Goal: Information Seeking & Learning: Learn about a topic

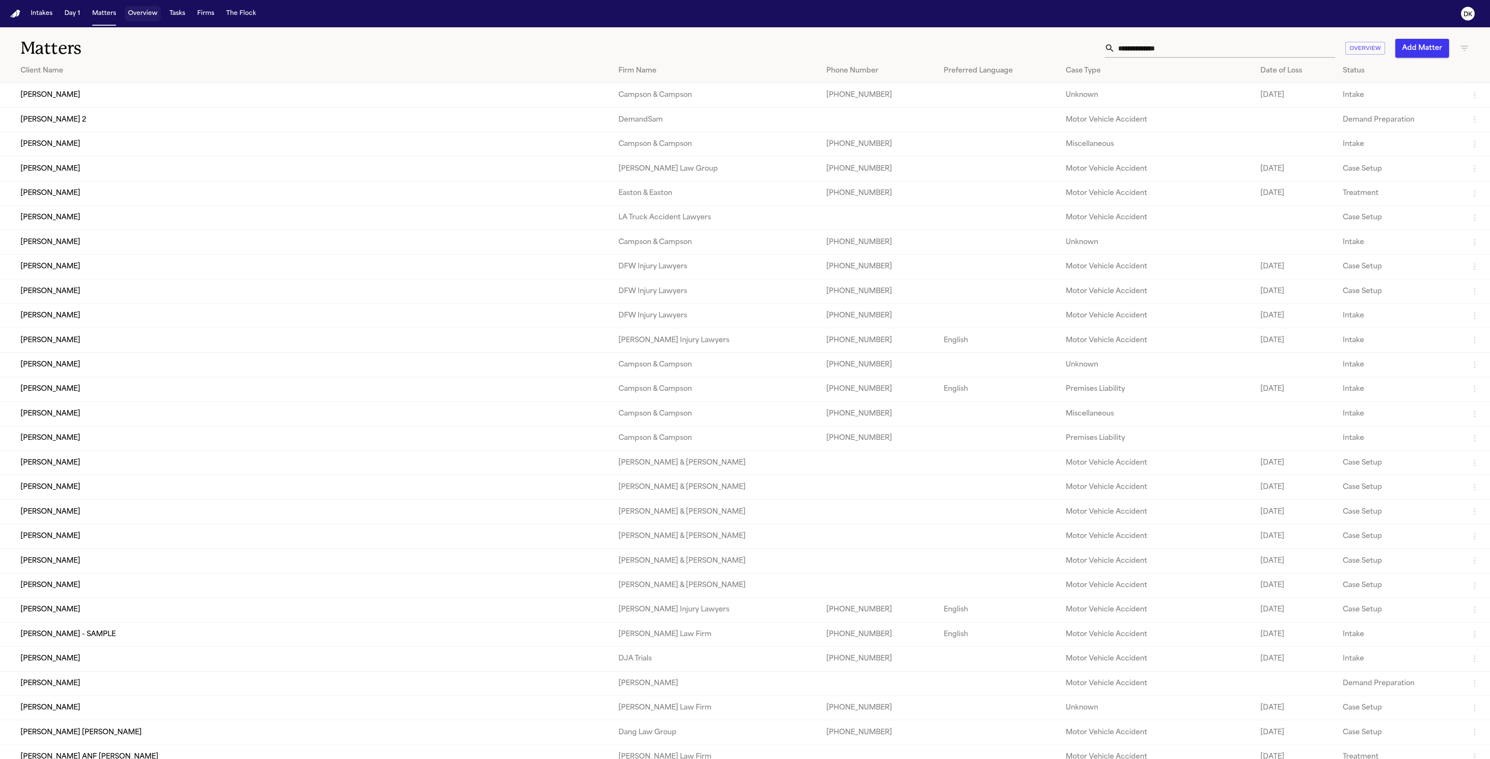
click at [131, 18] on button "Overview" at bounding box center [143, 13] width 36 height 15
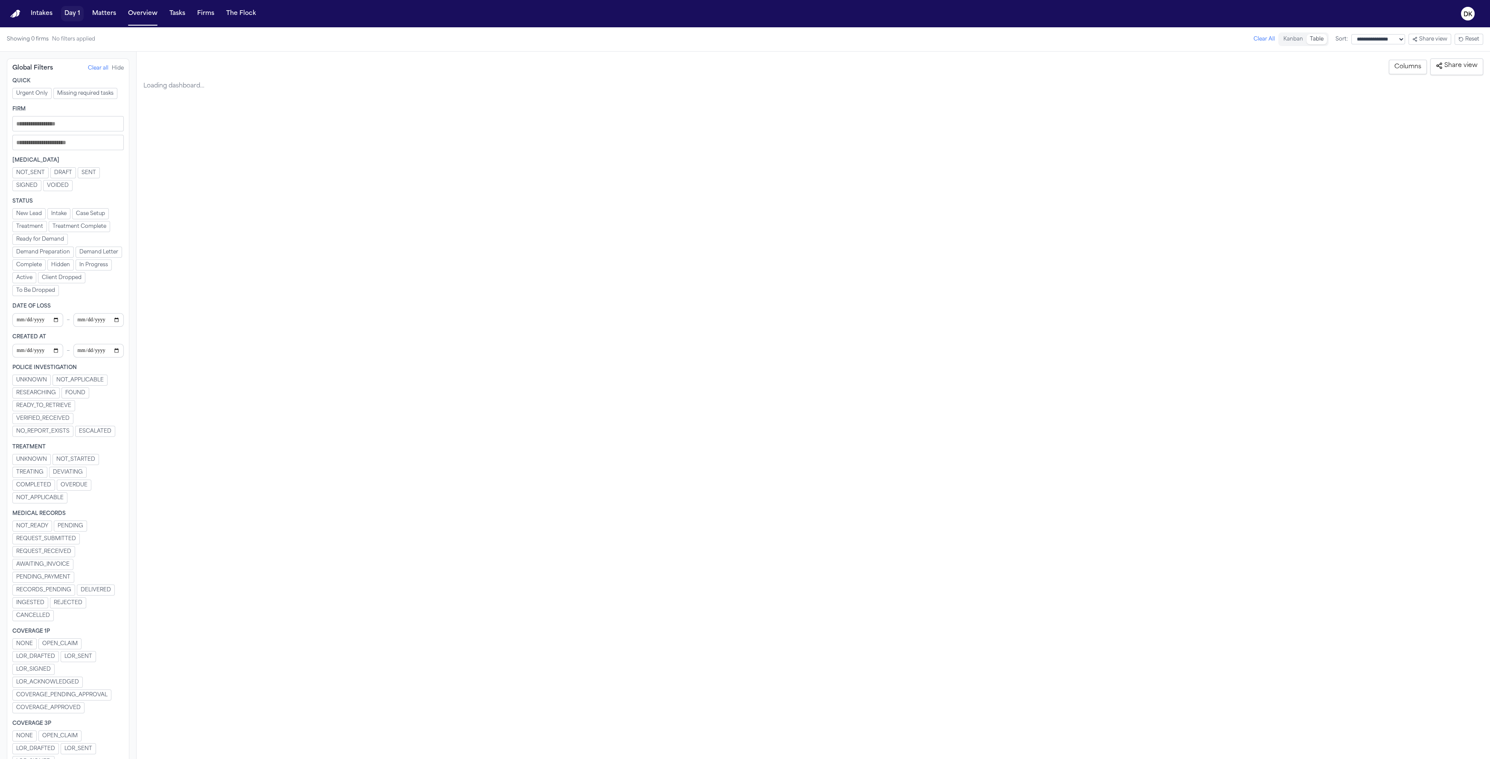
click at [79, 15] on button "Day 1" at bounding box center [72, 13] width 23 height 15
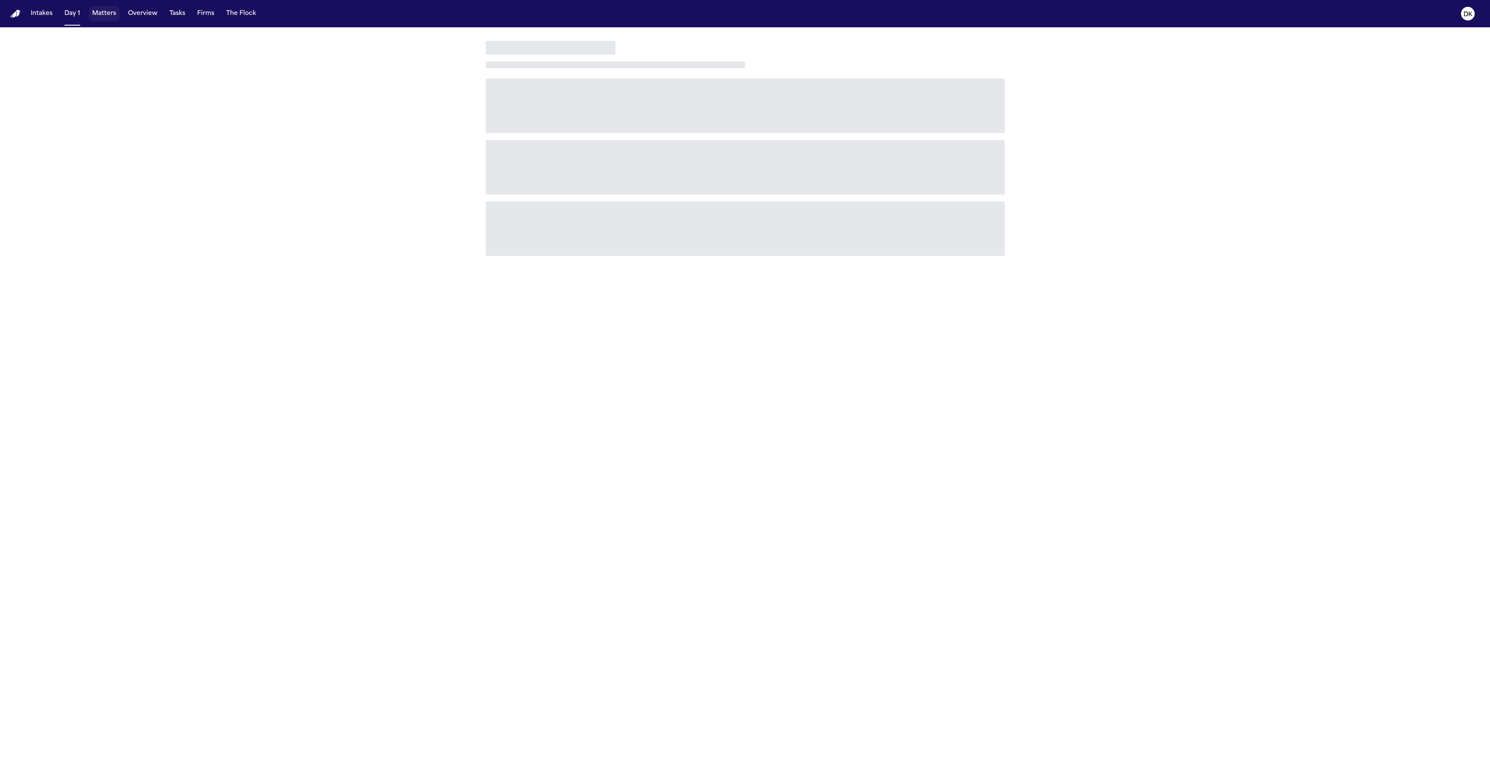
click at [100, 20] on button "Matters" at bounding box center [104, 13] width 31 height 15
click at [101, 13] on button "Matters" at bounding box center [104, 13] width 31 height 15
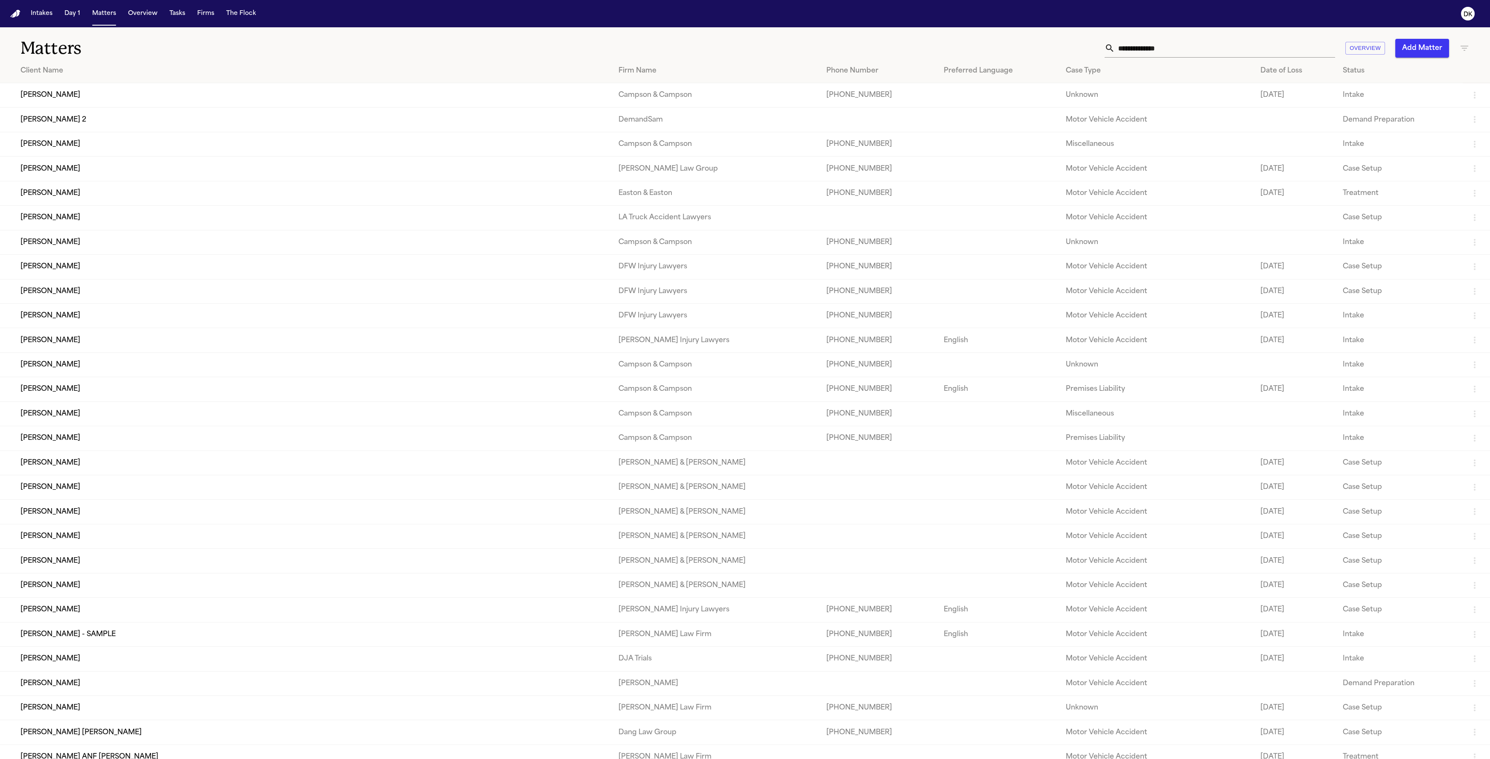
click at [132, 93] on td "[PERSON_NAME]" at bounding box center [306, 95] width 612 height 24
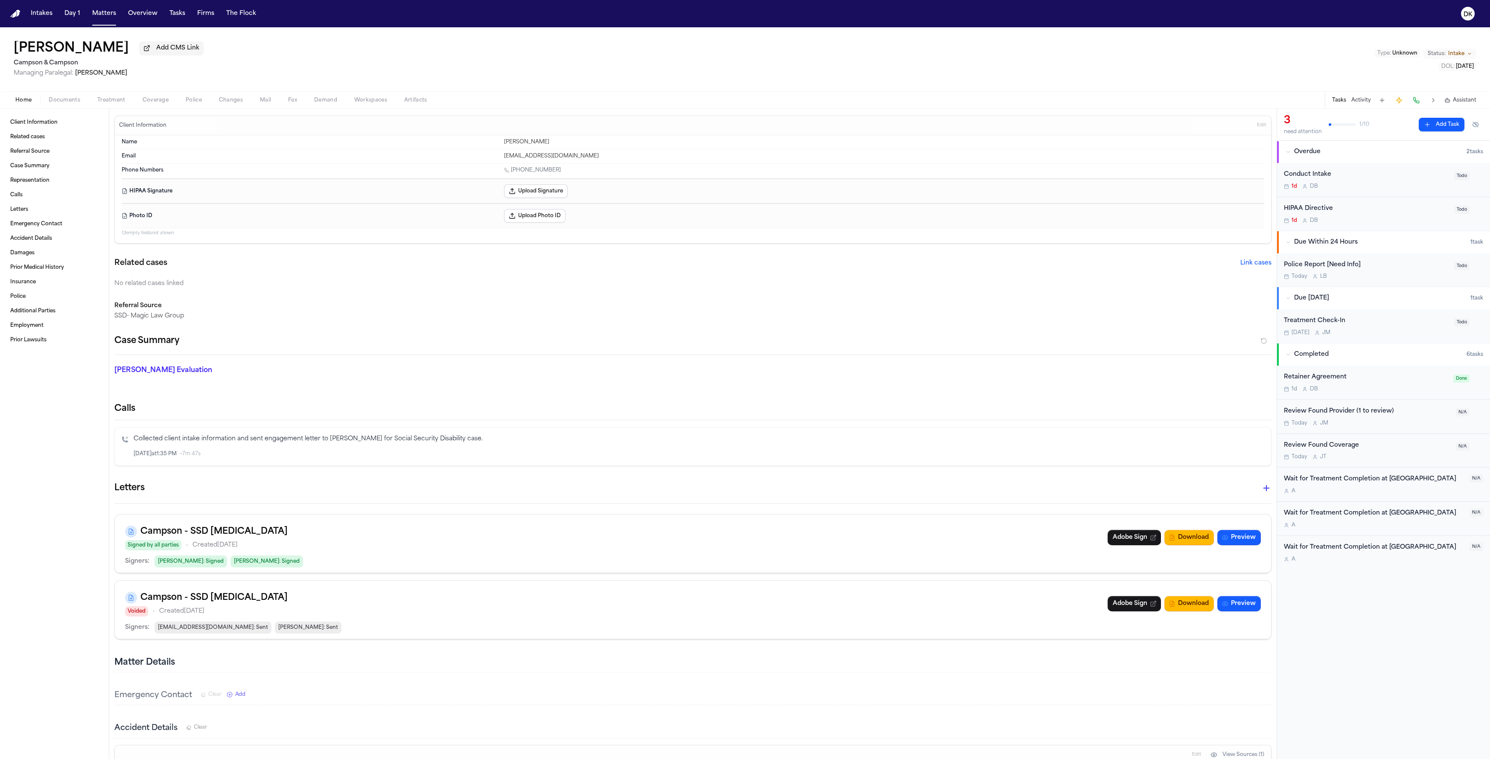
click at [64, 104] on span "Documents" at bounding box center [65, 100] width 32 height 7
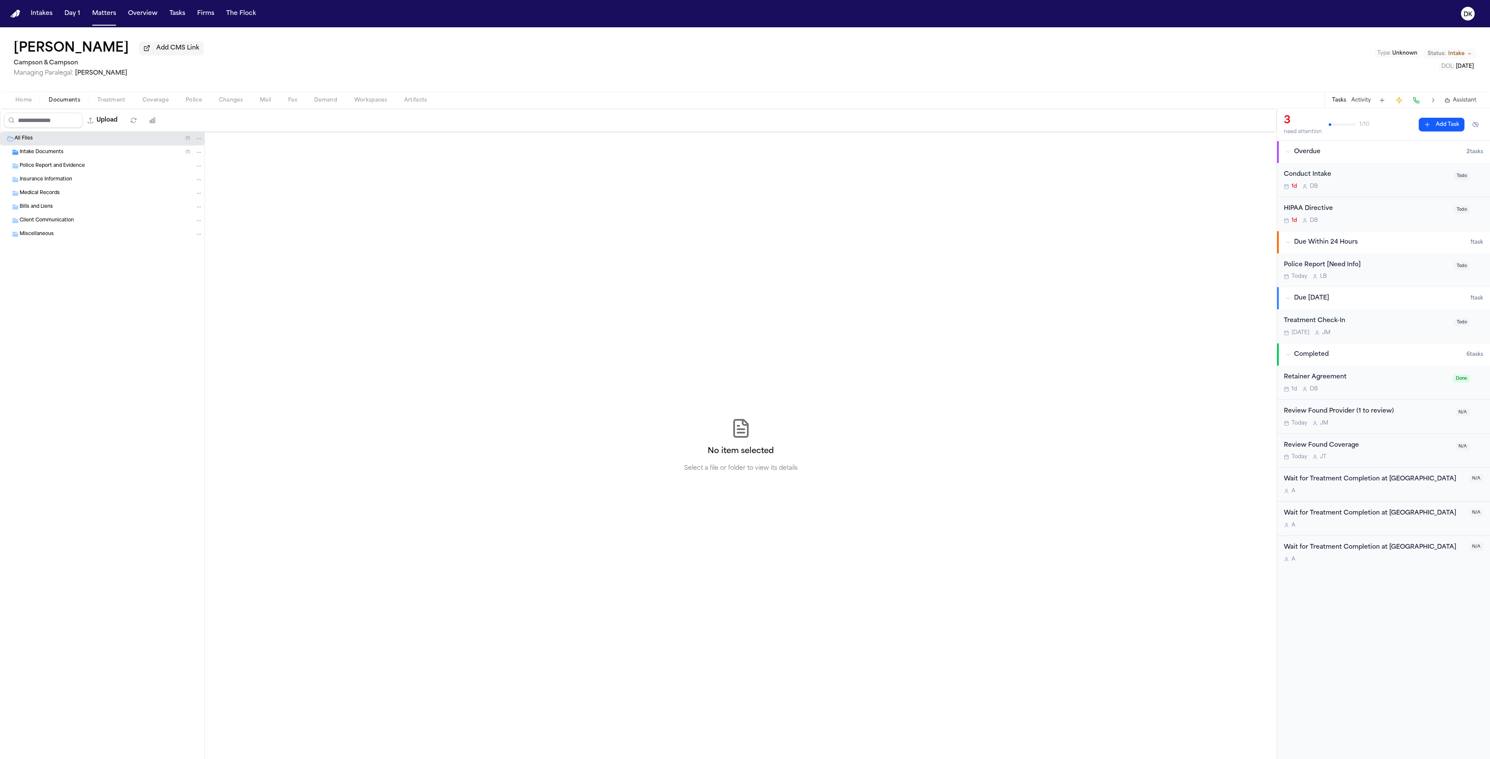
click at [102, 99] on span "Treatment" at bounding box center [111, 100] width 28 height 7
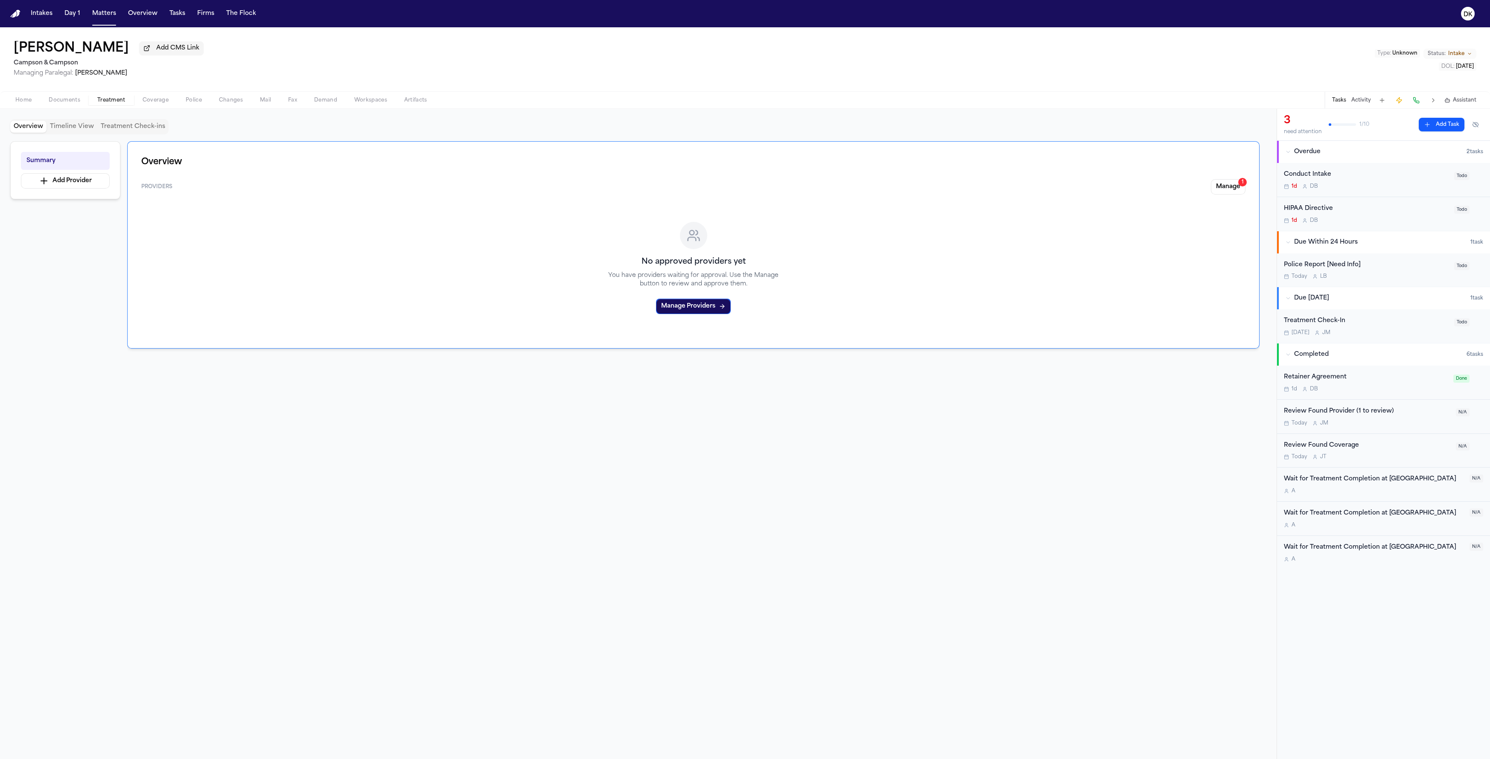
click at [52, 98] on span "Documents" at bounding box center [65, 100] width 32 height 7
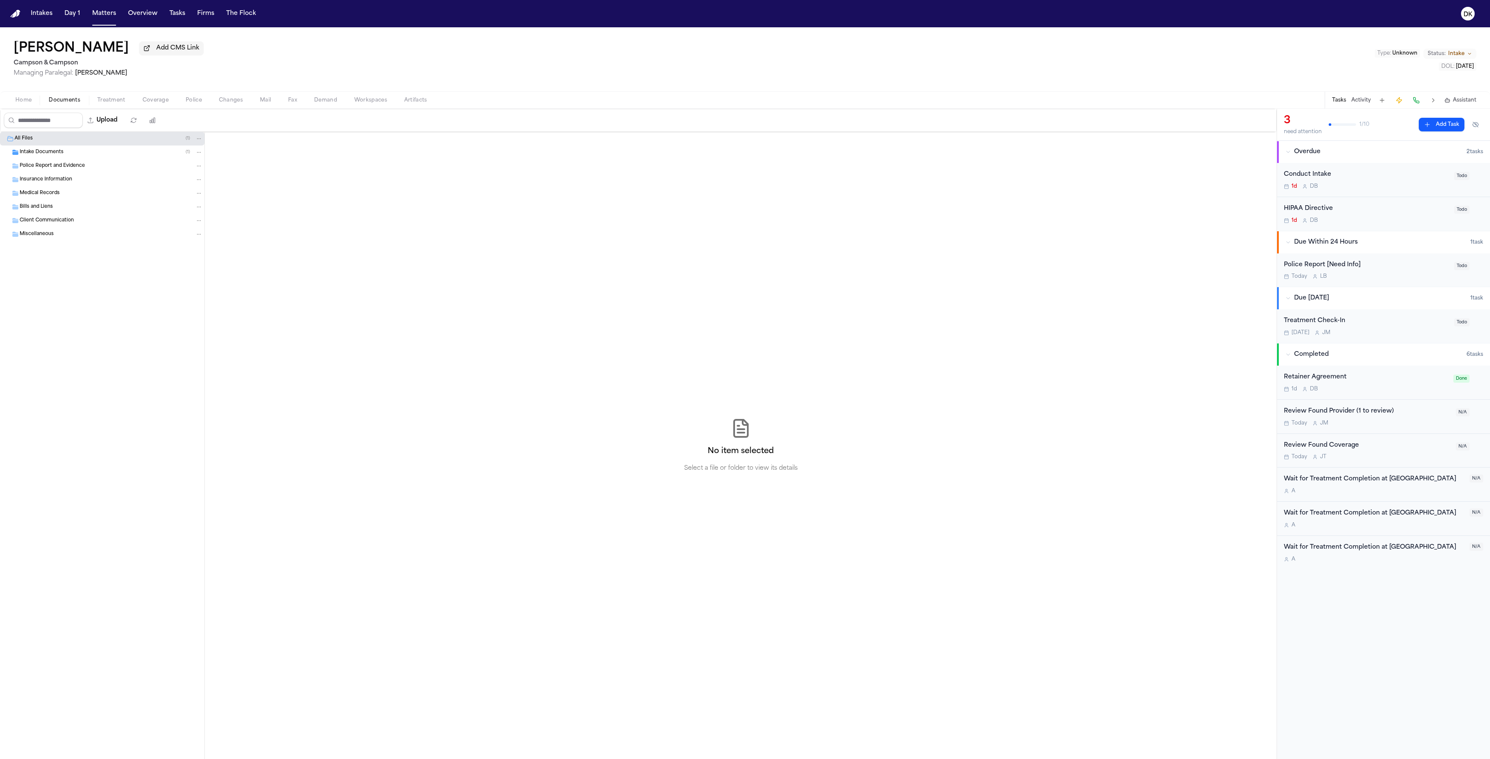
click at [89, 156] on div "Intake Documents ( 1 )" at bounding box center [111, 153] width 183 height 8
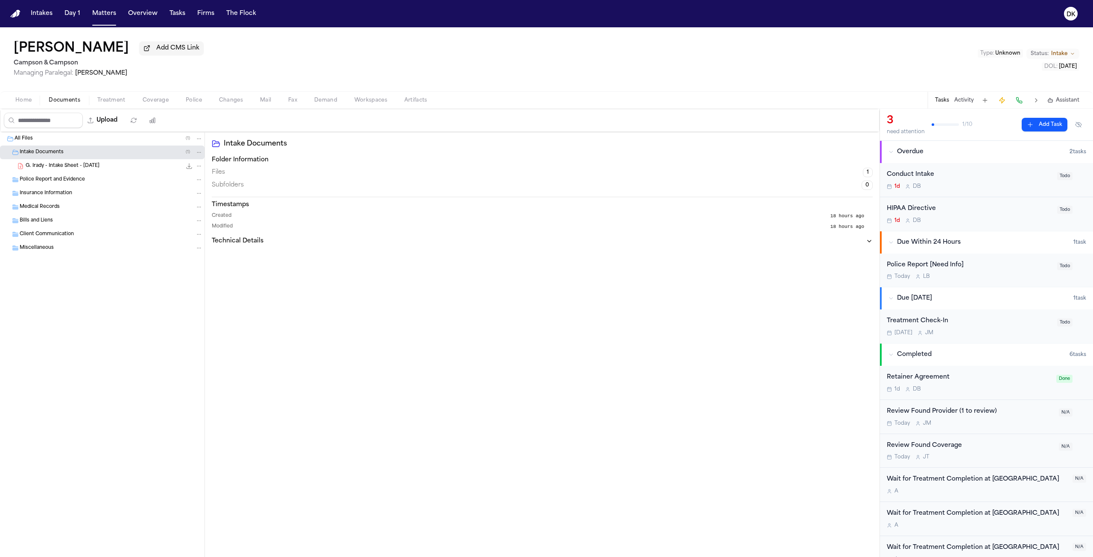
click at [194, 103] on span "Police" at bounding box center [194, 100] width 16 height 7
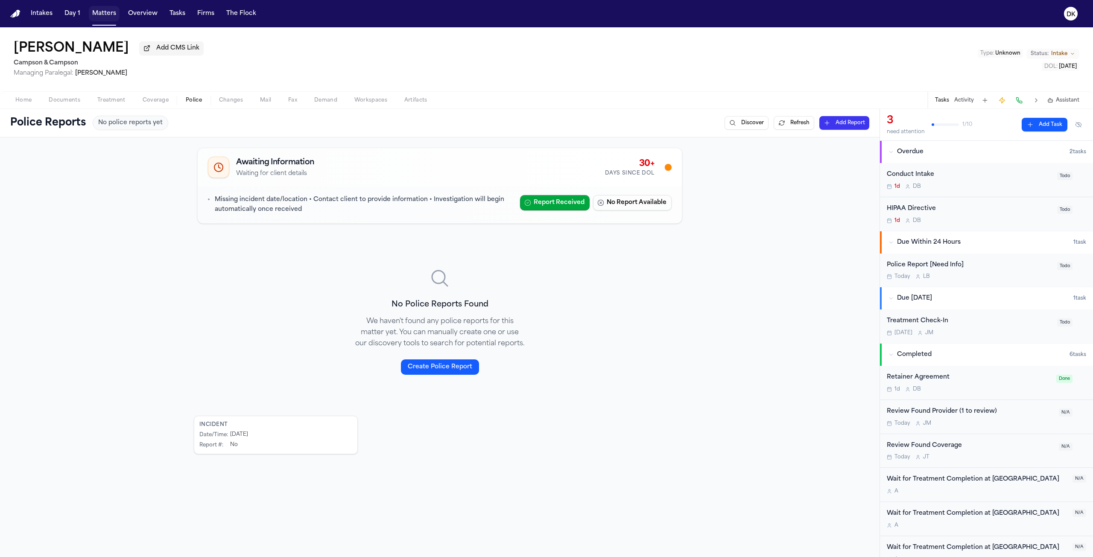
click at [102, 12] on button "Matters" at bounding box center [104, 13] width 31 height 15
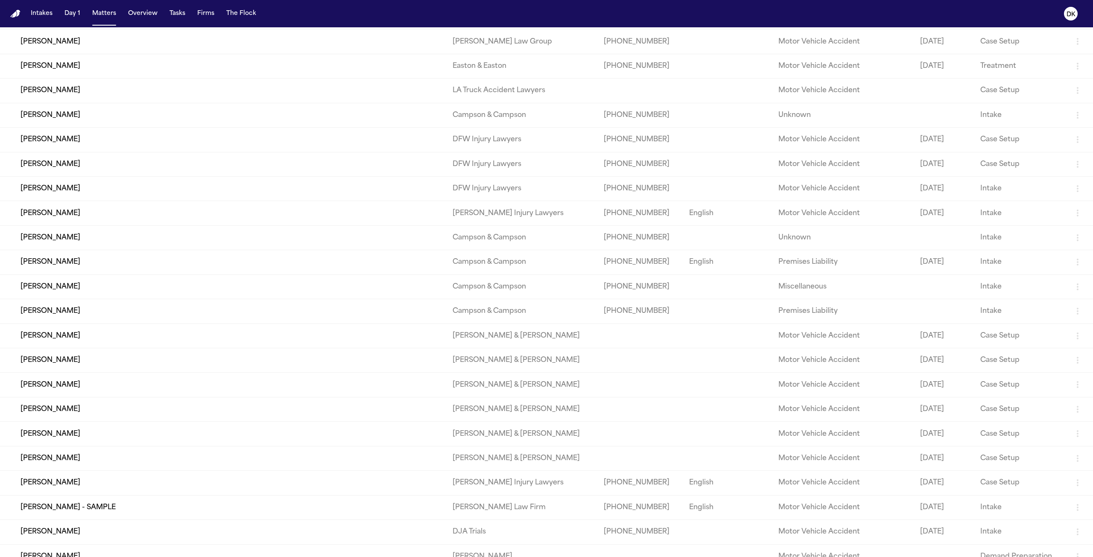
scroll to position [157, 0]
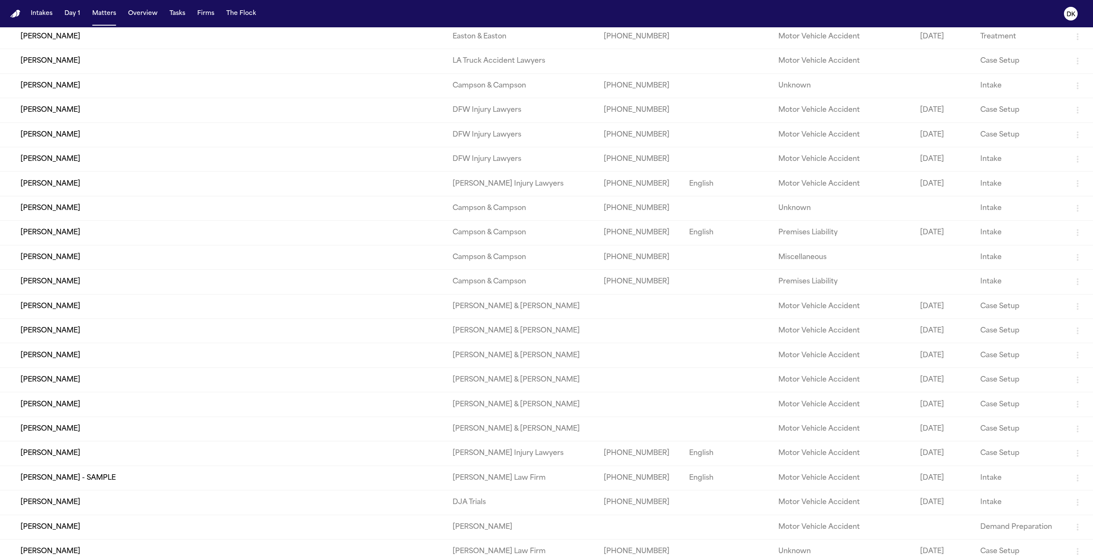
click at [181, 288] on td "[PERSON_NAME]" at bounding box center [223, 282] width 446 height 24
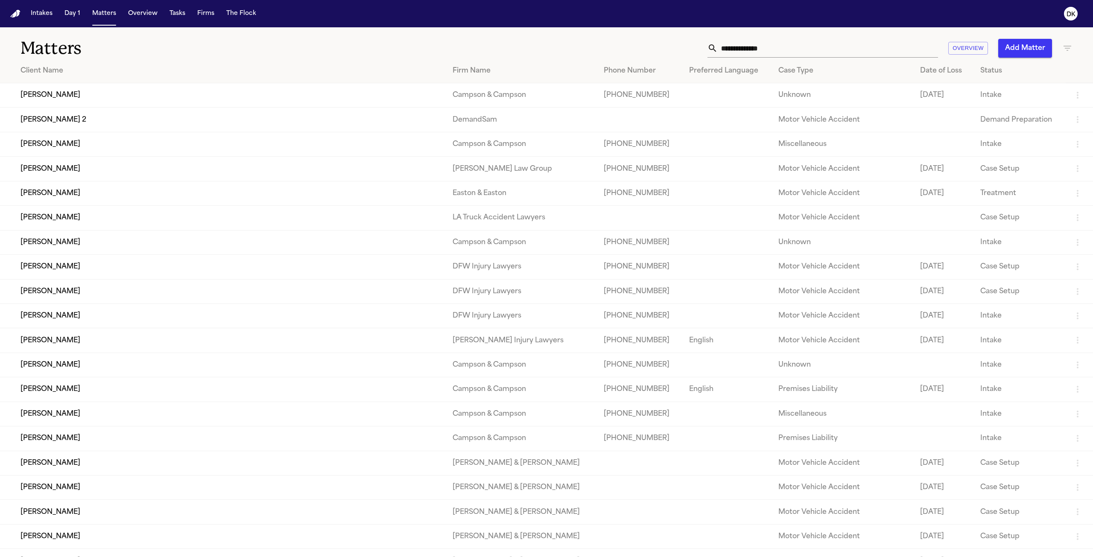
click at [670, 292] on td at bounding box center [726, 291] width 89 height 24
click at [289, 297] on td "[PERSON_NAME]" at bounding box center [223, 291] width 446 height 24
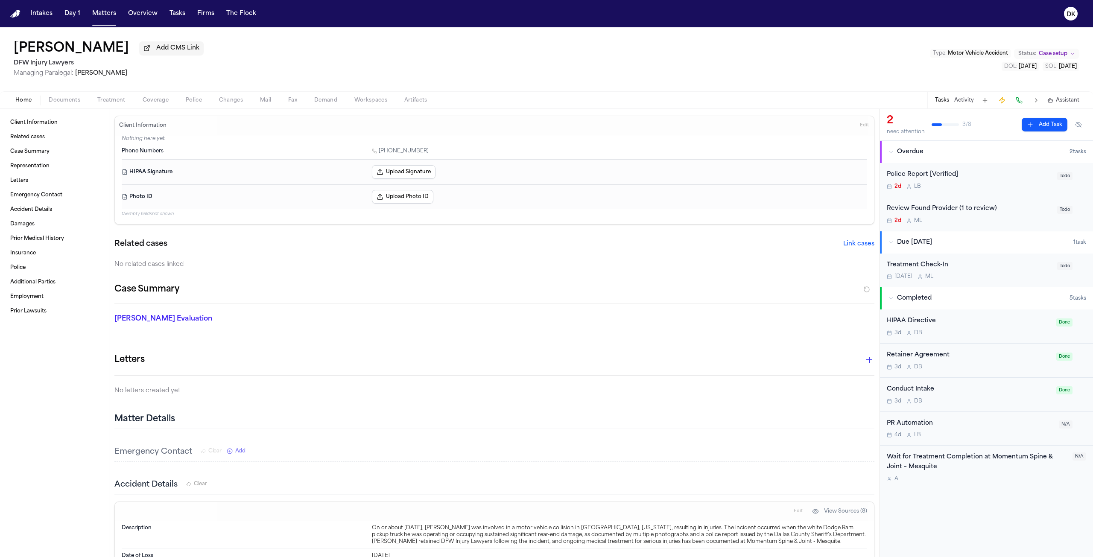
click at [190, 101] on span "Police" at bounding box center [194, 100] width 16 height 7
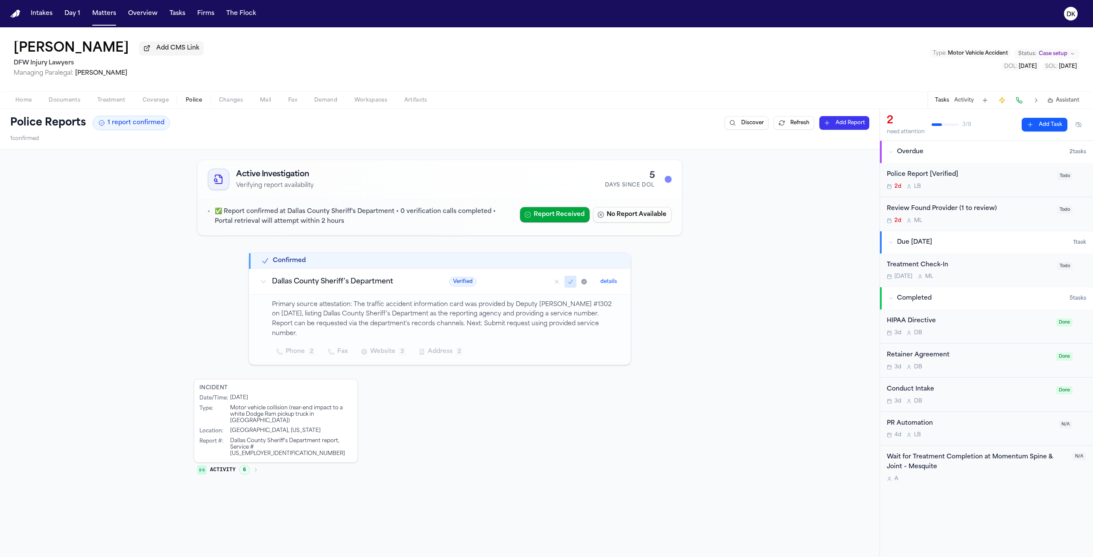
drag, startPoint x: 557, startPoint y: 472, endPoint x: 557, endPoint y: 478, distance: 6.0
click at [557, 350] on div "Active Investigation Verifying report availability 5 Days Since DOL ✅ Report co…" at bounding box center [439, 407] width 879 height 516
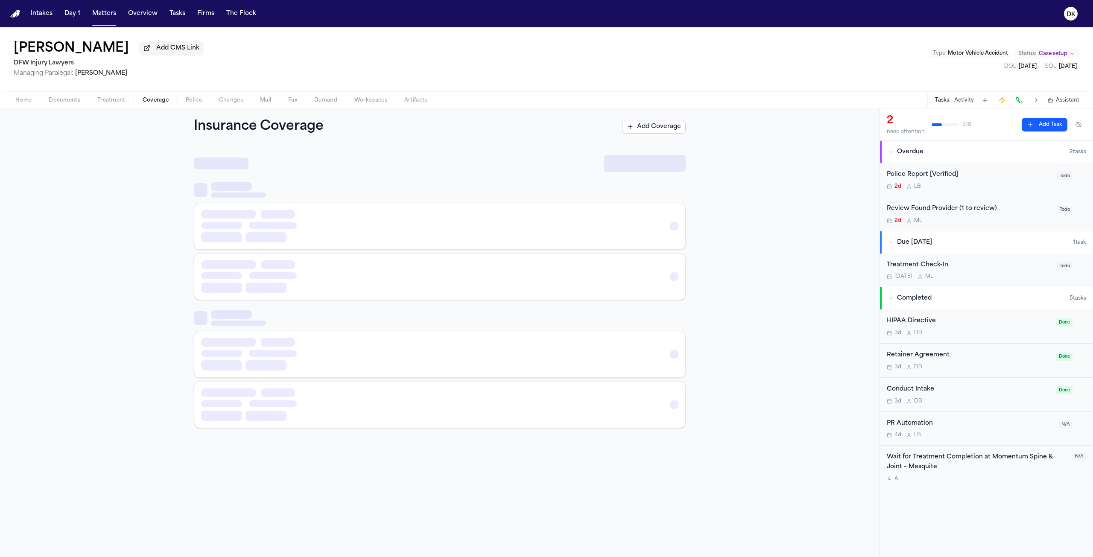
click at [148, 101] on span "Coverage" at bounding box center [156, 100] width 26 height 7
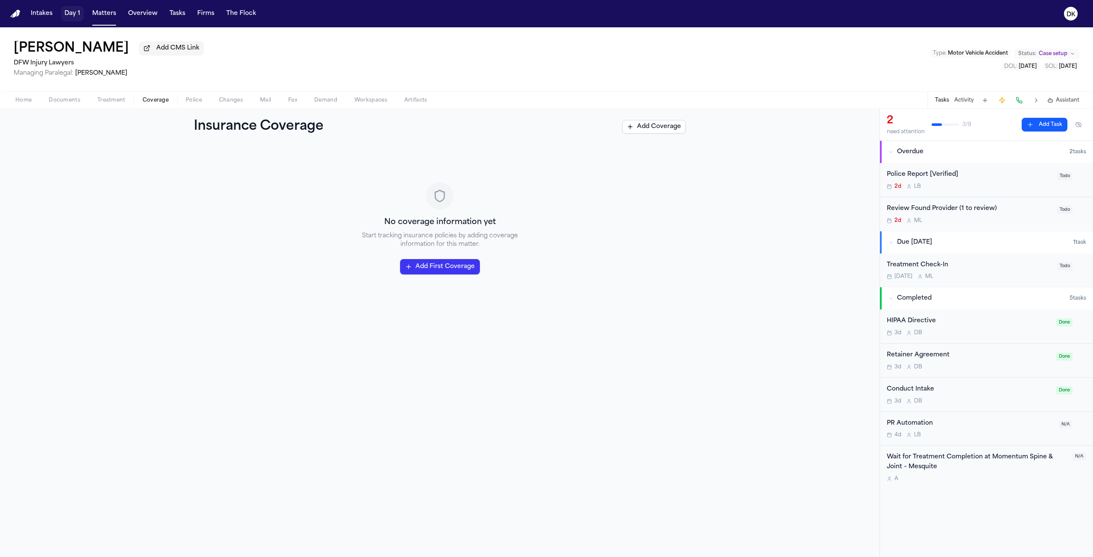
click at [90, 15] on button "Matters" at bounding box center [104, 13] width 31 height 15
click at [110, 16] on button "Matters" at bounding box center [104, 13] width 31 height 15
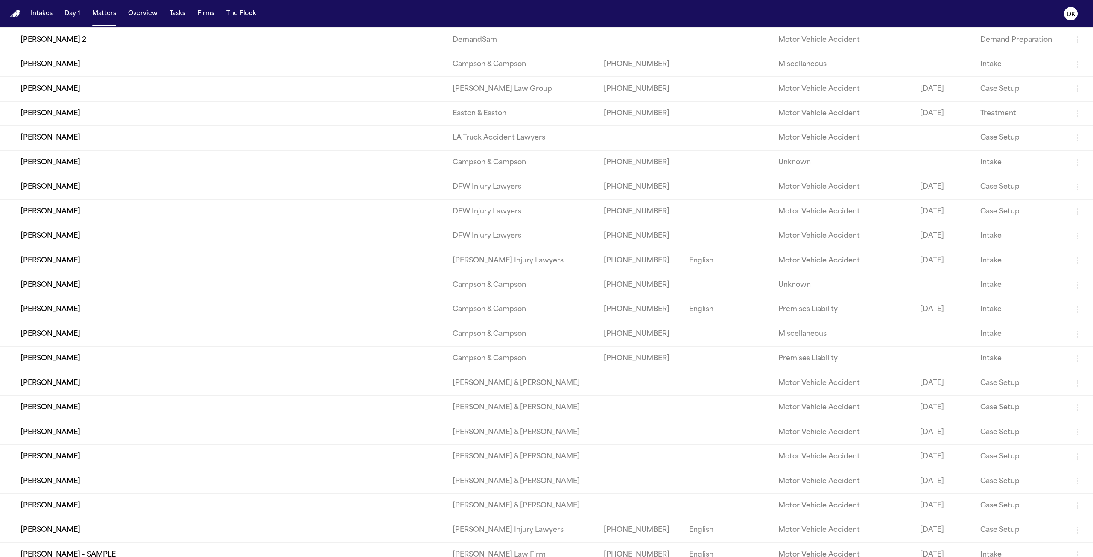
scroll to position [137, 0]
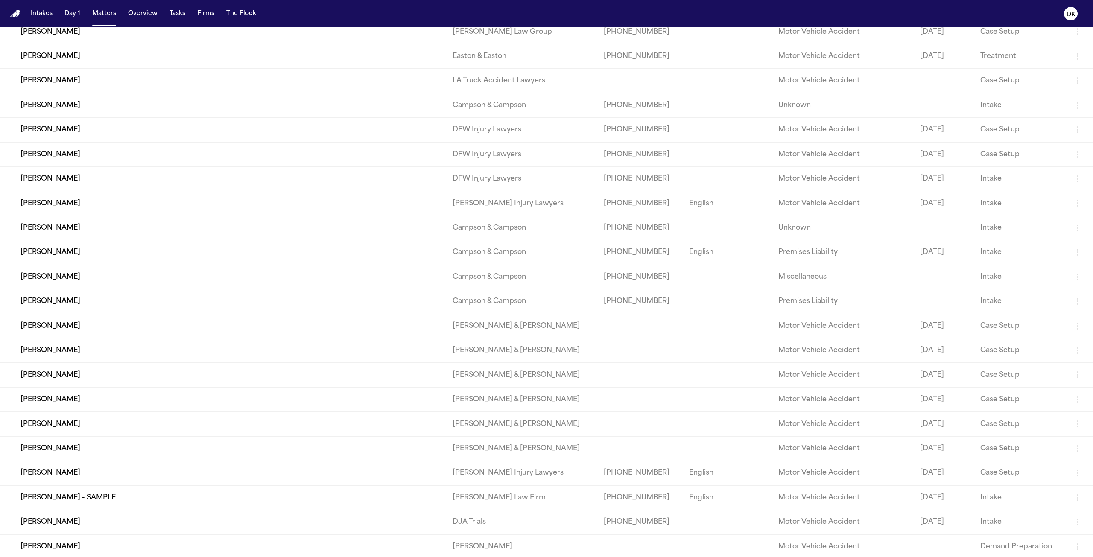
click at [144, 314] on td "[PERSON_NAME]" at bounding box center [223, 301] width 446 height 24
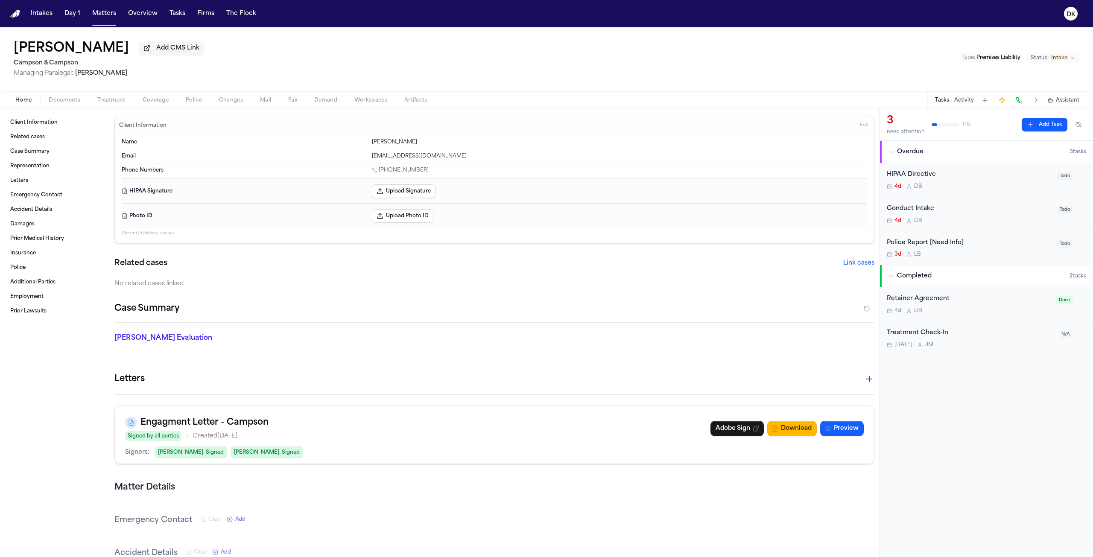
click at [201, 104] on button "Police" at bounding box center [193, 100] width 33 height 10
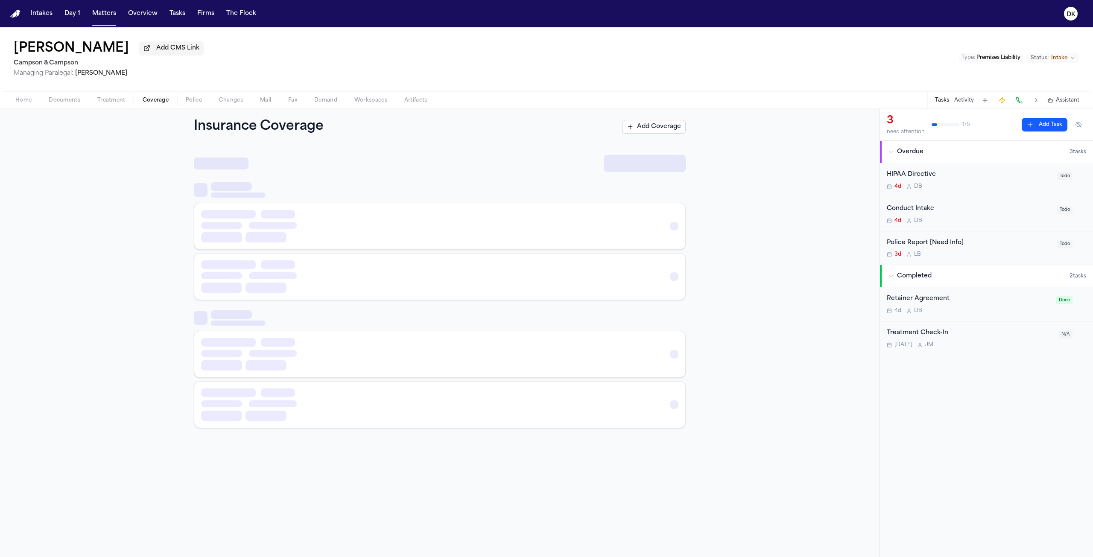
click at [148, 104] on span "Coverage" at bounding box center [156, 100] width 26 height 7
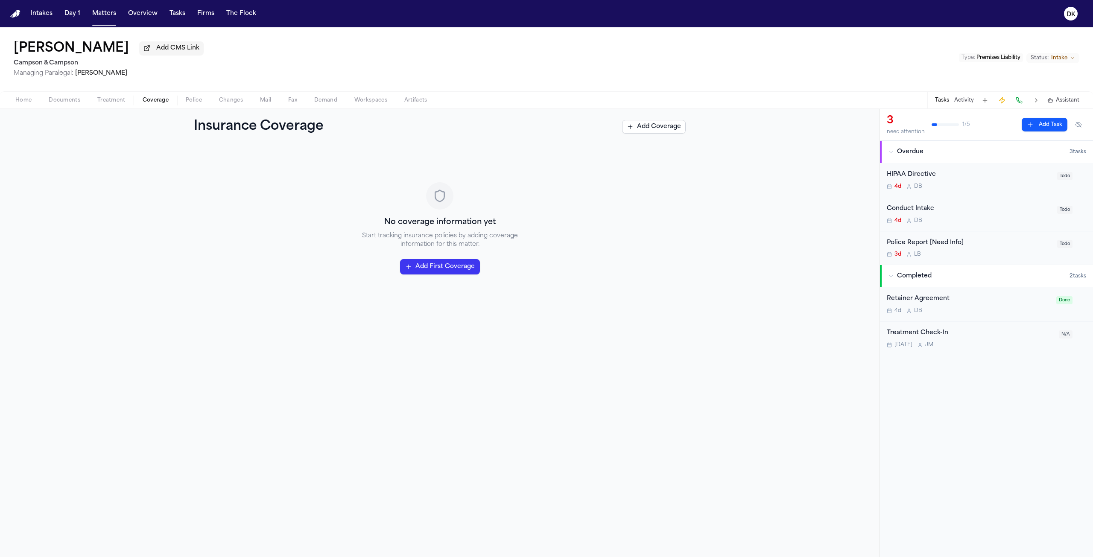
click at [102, 111] on div "Insurance Coverage Add Coverage" at bounding box center [439, 127] width 879 height 36
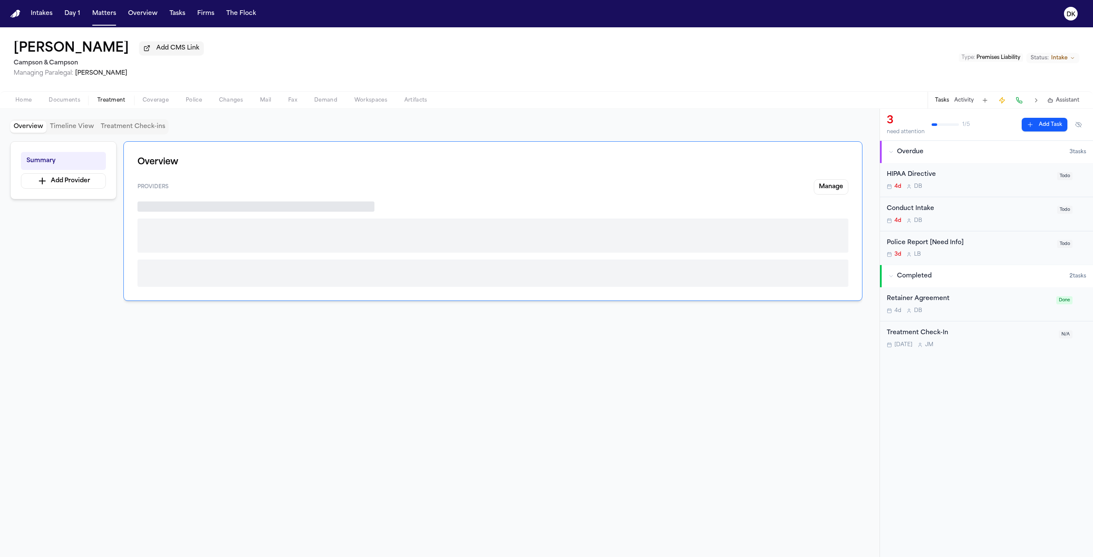
click at [90, 105] on button "Treatment" at bounding box center [111, 100] width 45 height 10
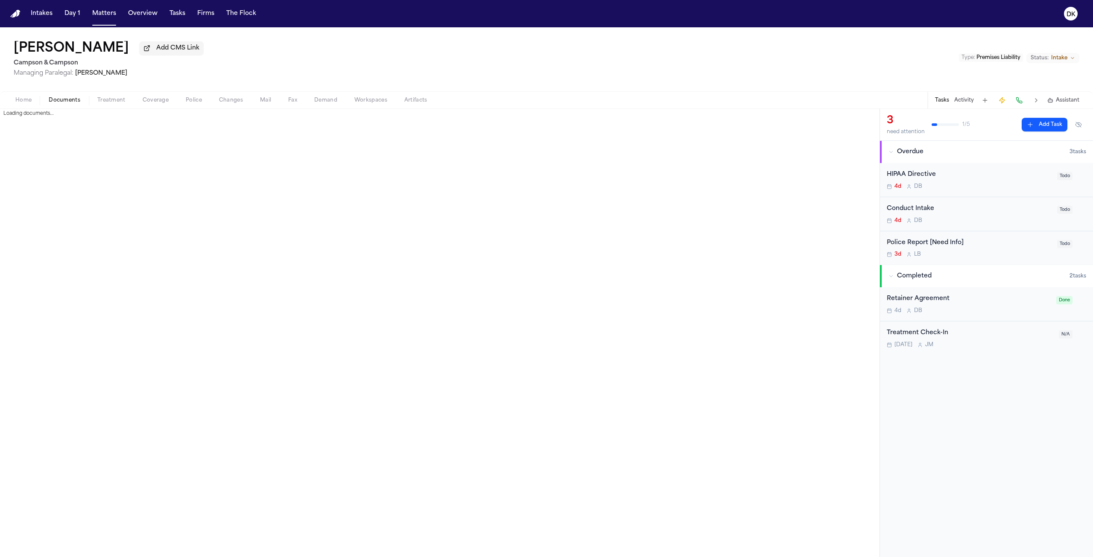
click at [65, 104] on span "Documents" at bounding box center [65, 100] width 32 height 7
